Goal: Task Accomplishment & Management: Manage account settings

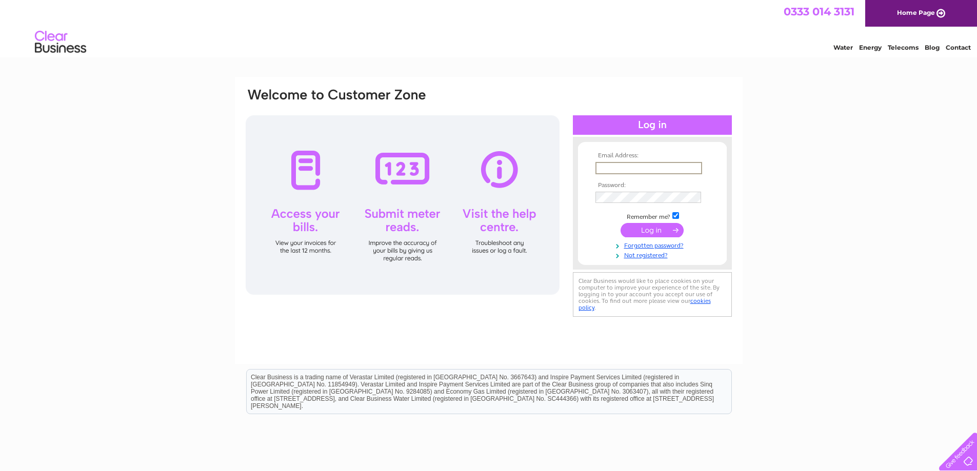
click at [645, 171] on input "text" at bounding box center [648, 168] width 107 height 12
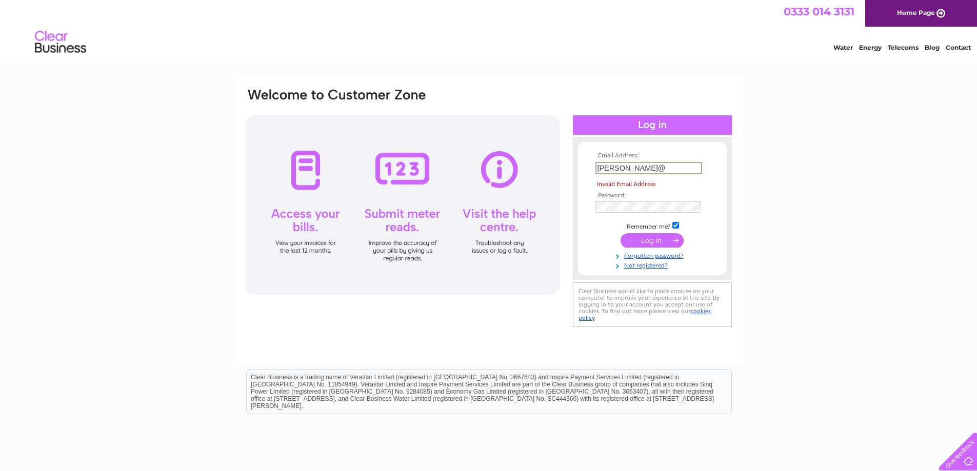
drag, startPoint x: 659, startPoint y: 166, endPoint x: 451, endPoint y: 156, distance: 209.0
click at [451, 156] on div "Email Address: andy@ Invalid Email Address Password:" at bounding box center [489, 208] width 488 height 243
paste input "[PERSON_NAME][EMAIL_ADDRESS][DOMAIN_NAME]"
click at [607, 173] on input "[PERSON_NAME][EMAIL_ADDRESS][DOMAIN_NAME]" at bounding box center [648, 168] width 107 height 12
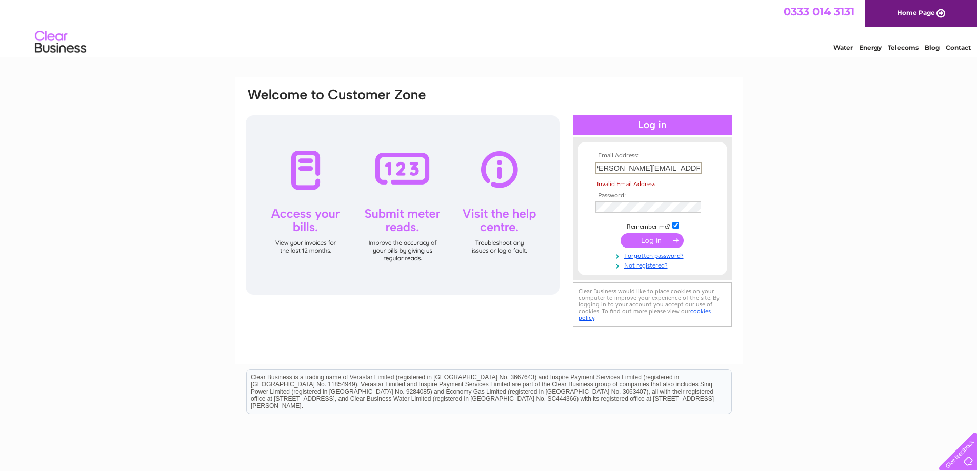
drag, startPoint x: 609, startPoint y: 172, endPoint x: 615, endPoint y: 176, distance: 7.0
click at [609, 173] on input "[PERSON_NAME][EMAIL_ADDRESS][DOMAIN_NAME]" at bounding box center [648, 168] width 107 height 12
type input "[PERSON_NAME][EMAIL_ADDRESS][DOMAIN_NAME]"
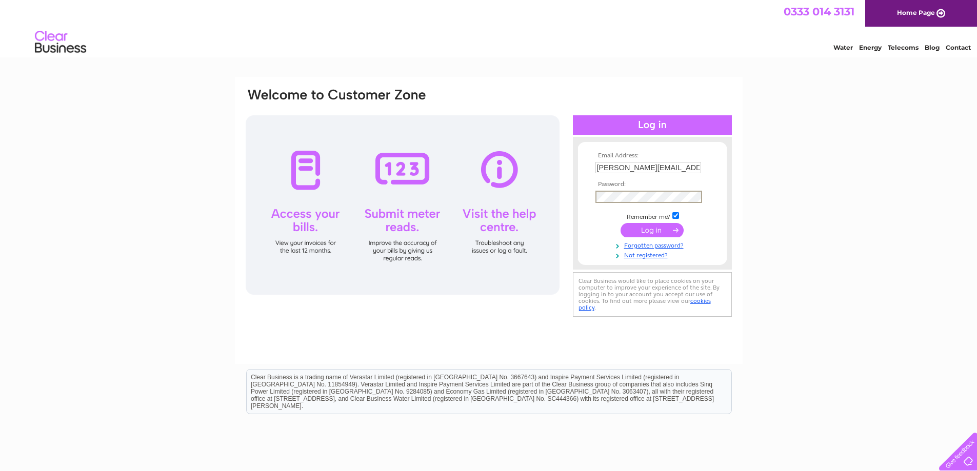
click at [536, 197] on div "Email Address: andy@danddmetalfab.co.uk Password:" at bounding box center [489, 203] width 488 height 232
click at [621, 223] on input "submit" at bounding box center [652, 230] width 63 height 14
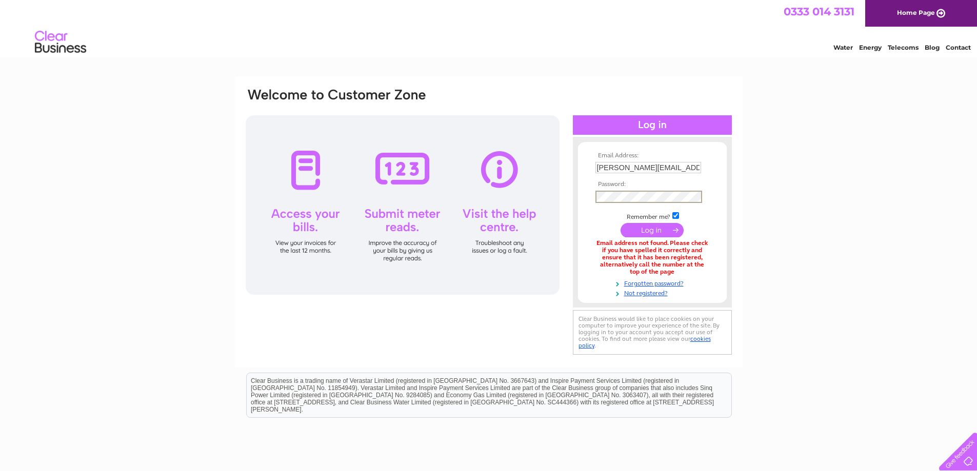
click at [621, 223] on input "submit" at bounding box center [652, 230] width 63 height 14
click at [647, 294] on link "Not registered?" at bounding box center [653, 292] width 116 height 10
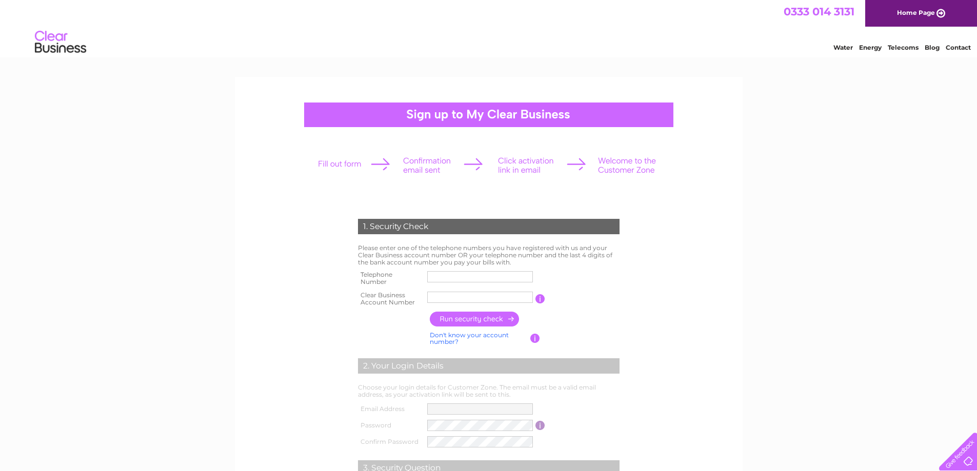
click at [455, 278] on input "text" at bounding box center [480, 276] width 106 height 11
click at [437, 295] on input "text" at bounding box center [480, 297] width 106 height 11
paste input "30305849"
type input "30305849"
click at [461, 279] on input "text" at bounding box center [480, 276] width 106 height 11
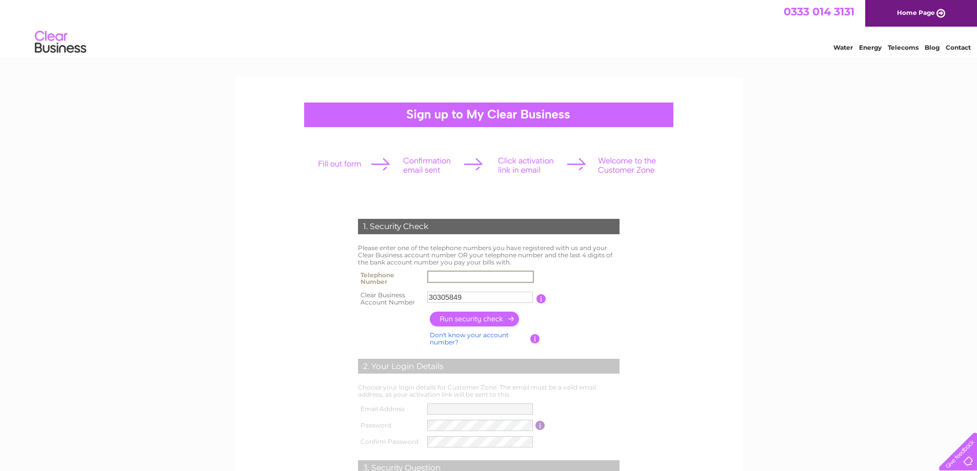
click at [475, 317] on input "button" at bounding box center [475, 319] width 90 height 15
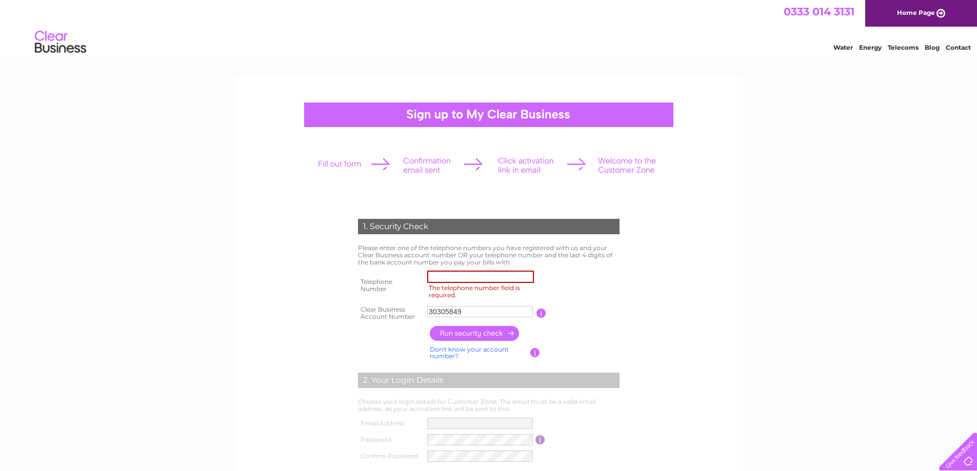
click at [529, 276] on input "The telephone number field is required." at bounding box center [480, 277] width 107 height 12
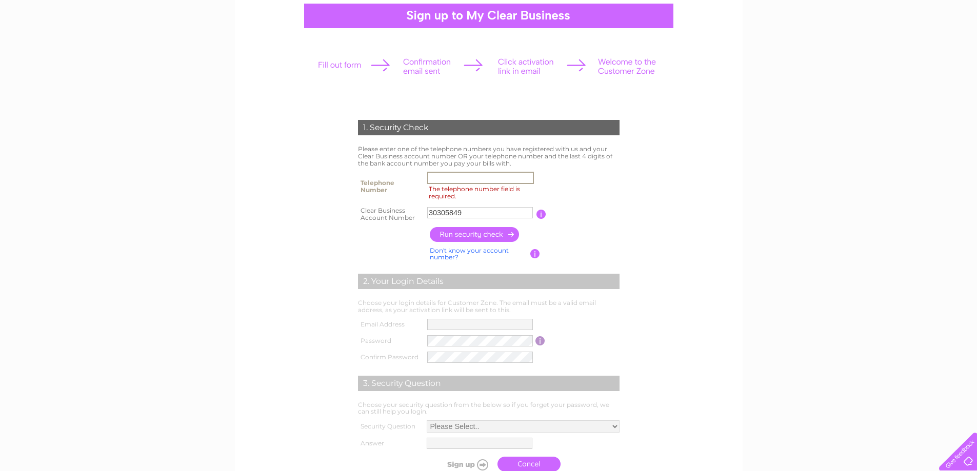
scroll to position [62, 0]
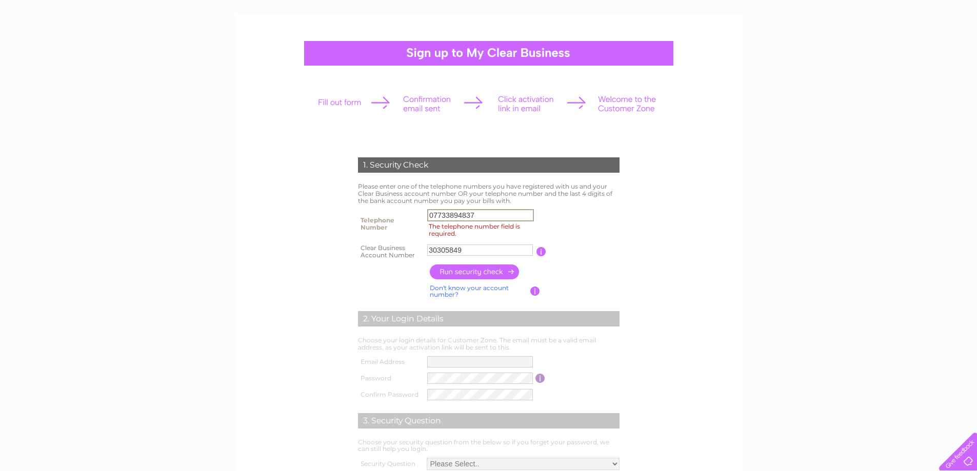
click at [476, 270] on input "button" at bounding box center [475, 272] width 90 height 15
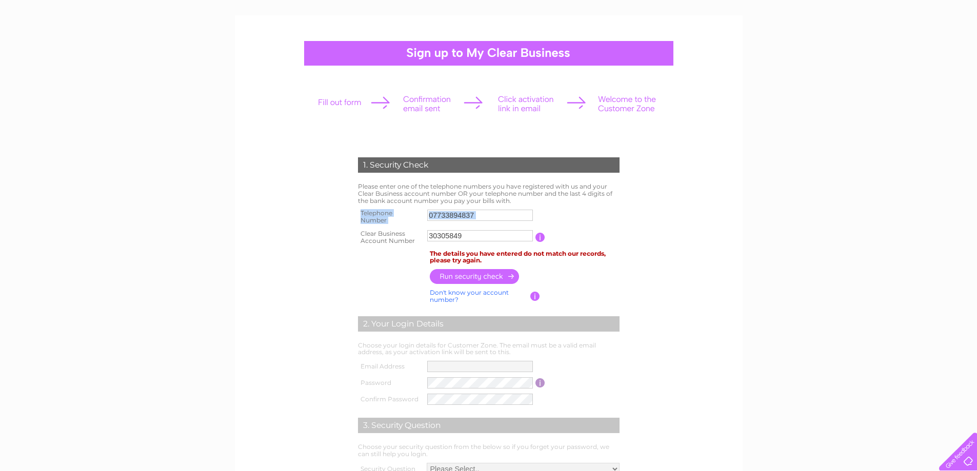
drag, startPoint x: 498, startPoint y: 223, endPoint x: 275, endPoint y: 223, distance: 223.1
click at [275, 223] on form "1. Security Check Please enter one of the telephone numbers you have registered…" at bounding box center [489, 338] width 488 height 403
click at [483, 216] on input "07733894837" at bounding box center [480, 215] width 107 height 12
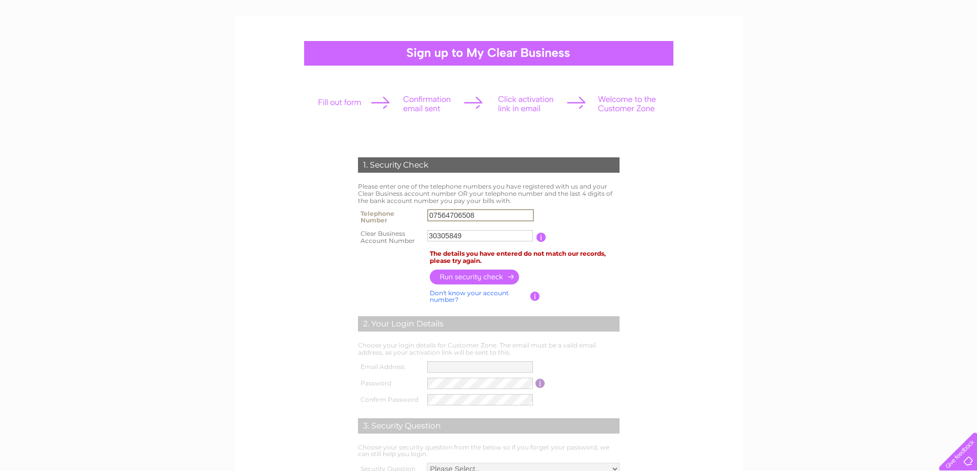
type input "07564706508"
click at [488, 271] on input "button" at bounding box center [475, 277] width 90 height 15
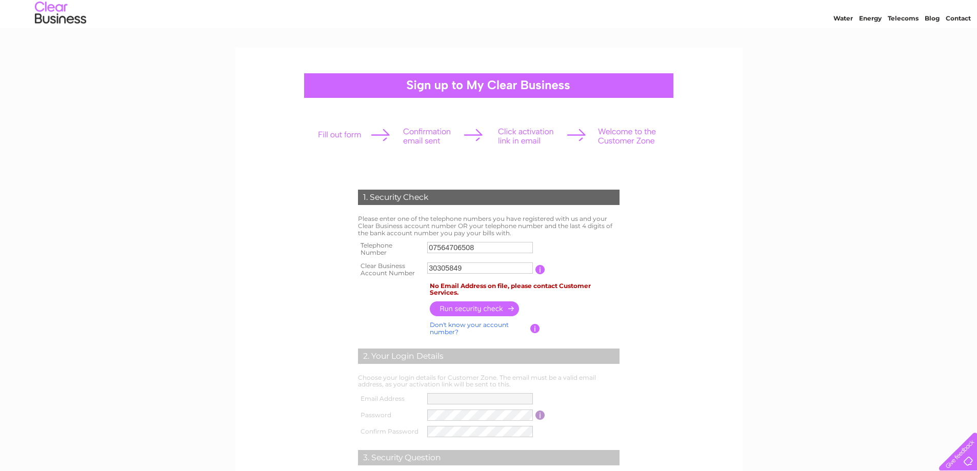
scroll to position [0, 0]
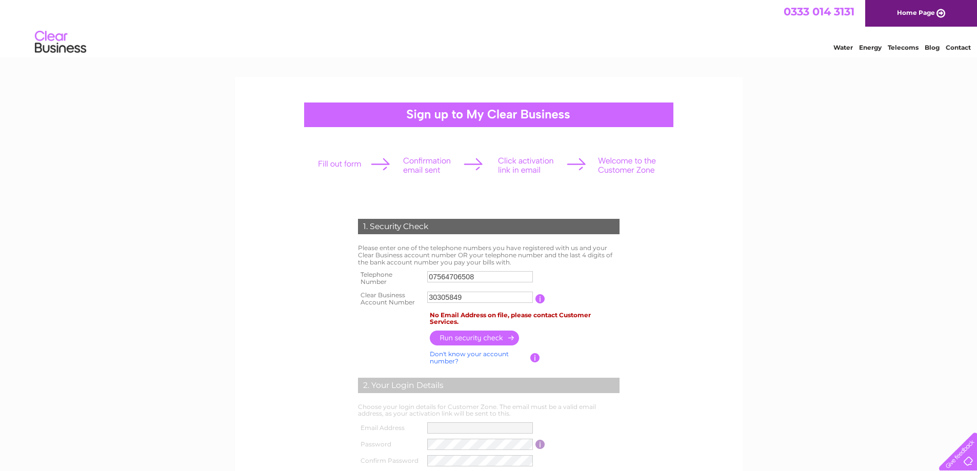
click at [842, 47] on link "Water" at bounding box center [842, 48] width 19 height 8
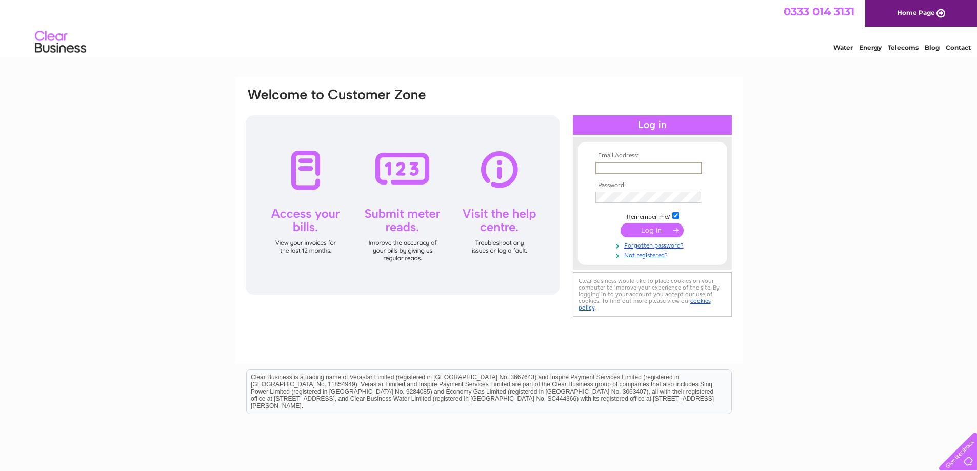
click at [624, 167] on input "text" at bounding box center [648, 168] width 107 height 12
type input "[PERSON_NAME][EMAIL_ADDRESS][DOMAIN_NAME]"
click at [662, 241] on link "Forgotten password?" at bounding box center [653, 245] width 116 height 10
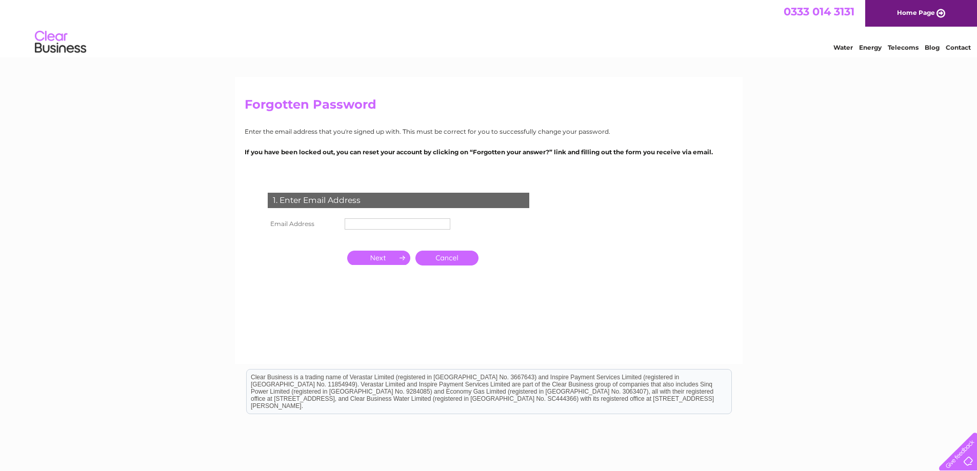
click at [383, 226] on input "text" at bounding box center [398, 223] width 106 height 11
click at [384, 253] on input "button" at bounding box center [378, 259] width 63 height 14
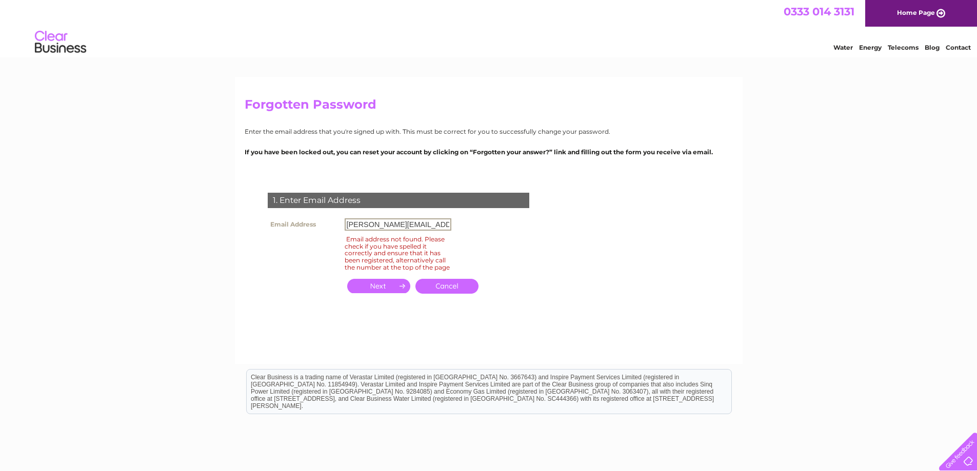
drag, startPoint x: 363, startPoint y: 226, endPoint x: 335, endPoint y: 227, distance: 28.2
click at [335, 228] on tr "Email Address [PERSON_NAME][EMAIL_ADDRESS][DOMAIN_NAME]" at bounding box center [359, 224] width 189 height 17
type input "[PERSON_NAME][EMAIL_ADDRESS][DOMAIN_NAME]"
click at [396, 293] on input "button" at bounding box center [378, 286] width 63 height 14
click at [459, 293] on link "Cancel" at bounding box center [446, 286] width 63 height 15
